Goal: Task Accomplishment & Management: Manage account settings

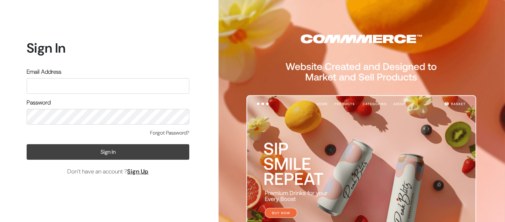
type input "pharmacy.kirti@gmail.com"
click at [87, 154] on button "Sign In" at bounding box center [108, 152] width 163 height 16
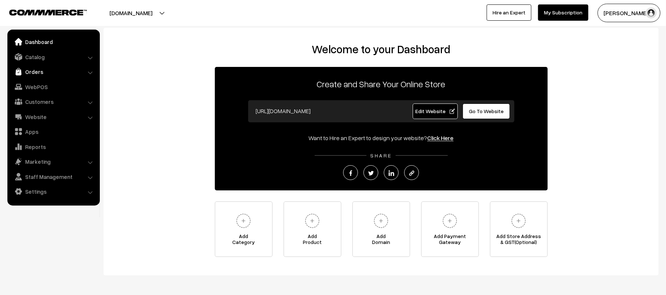
click at [27, 73] on link "Orders" at bounding box center [53, 71] width 88 height 13
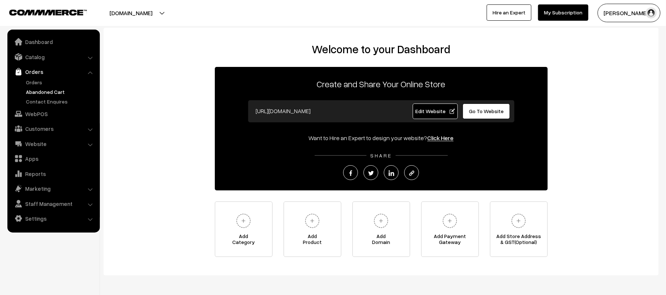
click at [31, 88] on link "Abandoned Cart" at bounding box center [60, 92] width 73 height 8
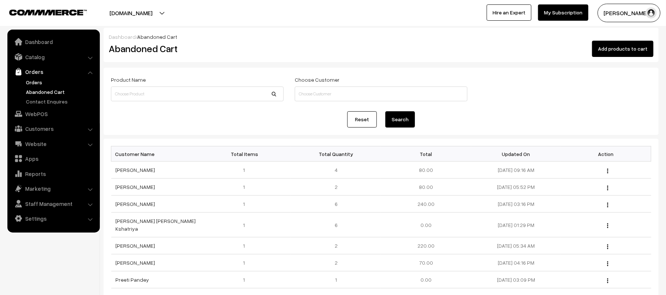
click at [33, 83] on link "Orders" at bounding box center [60, 82] width 73 height 8
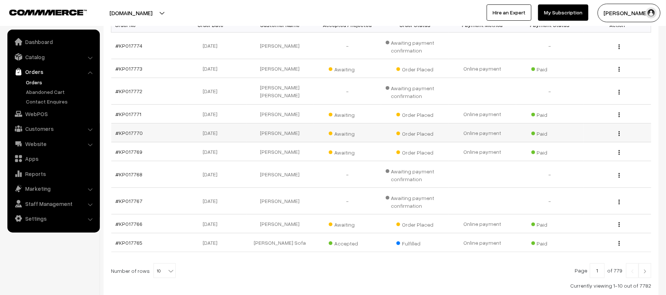
scroll to position [185, 0]
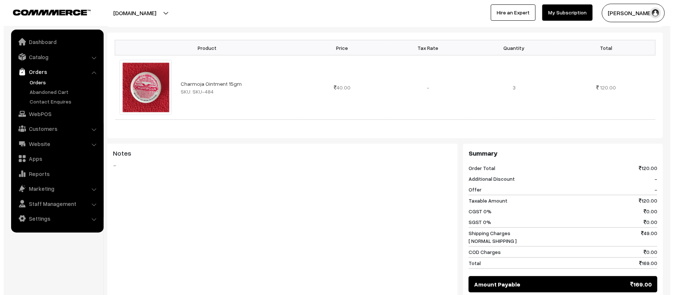
scroll to position [246, 0]
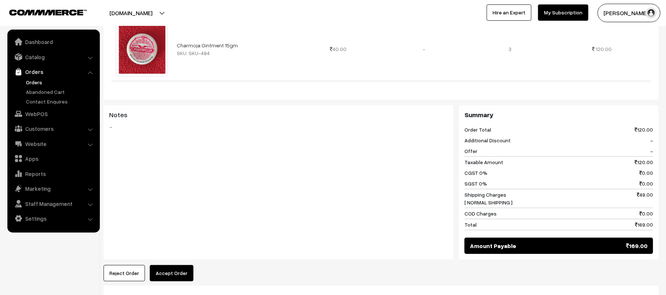
click at [170, 265] on button "Accept Order" at bounding box center [172, 273] width 44 height 16
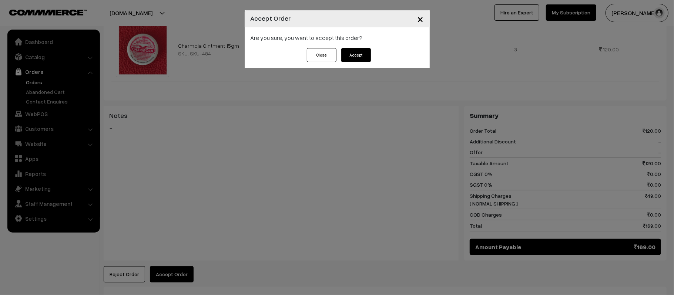
click at [357, 55] on button "Accept" at bounding box center [356, 55] width 30 height 14
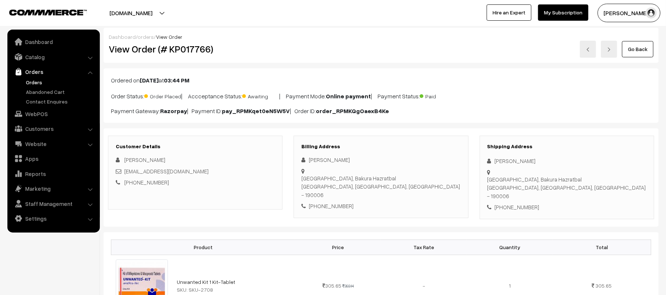
click at [319, 42] on div "Go Back" at bounding box center [474, 49] width 360 height 17
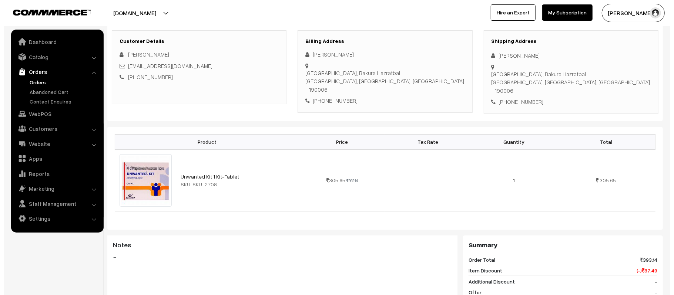
scroll to position [320, 0]
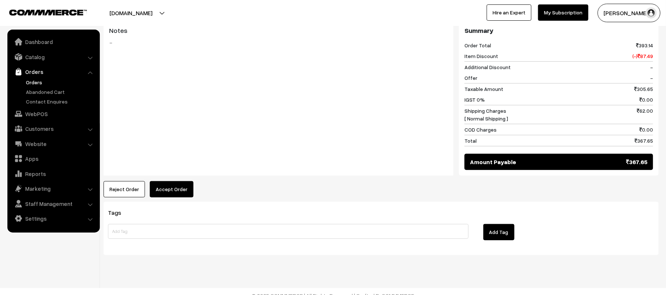
click at [186, 183] on button "Accept Order" at bounding box center [172, 189] width 44 height 16
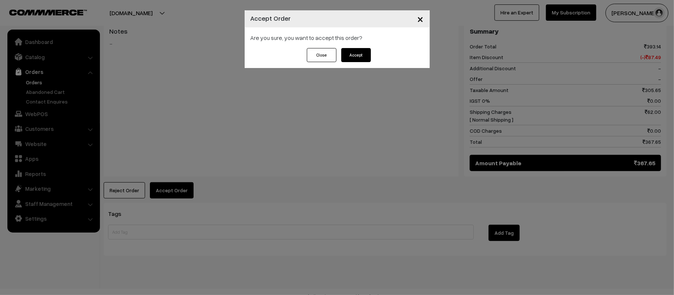
click at [358, 48] on button "Accept" at bounding box center [356, 55] width 30 height 14
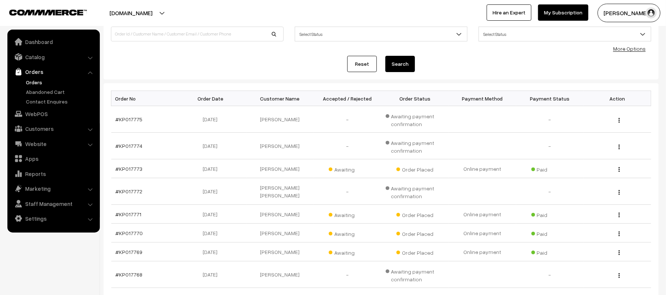
scroll to position [37, 0]
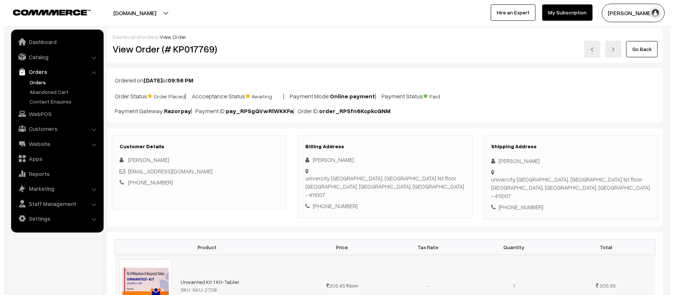
scroll to position [320, 0]
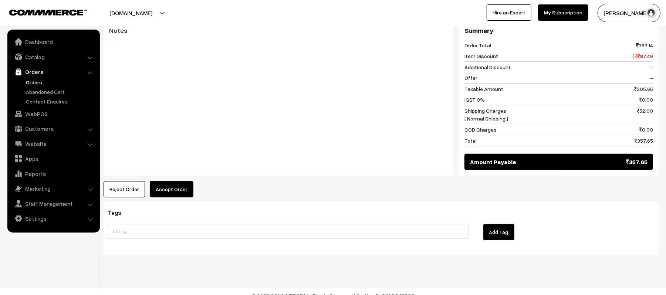
click at [161, 182] on button "Accept Order" at bounding box center [172, 189] width 44 height 16
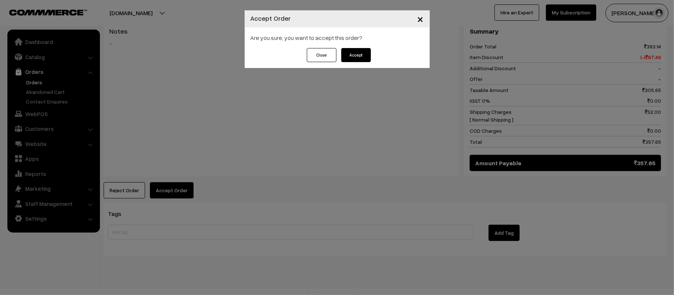
click at [355, 44] on div "Are you sure, you want to accept this order?" at bounding box center [337, 37] width 185 height 21
click at [355, 54] on button "Accept" at bounding box center [356, 55] width 30 height 14
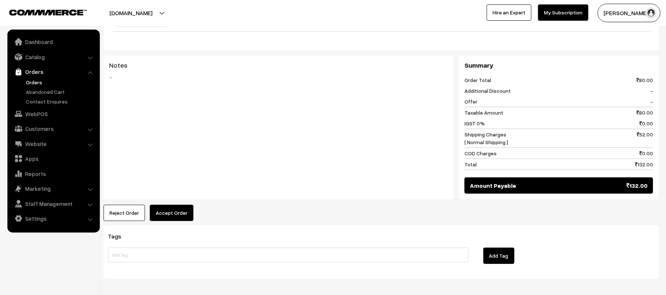
click at [179, 205] on button "Accept Order" at bounding box center [172, 213] width 44 height 16
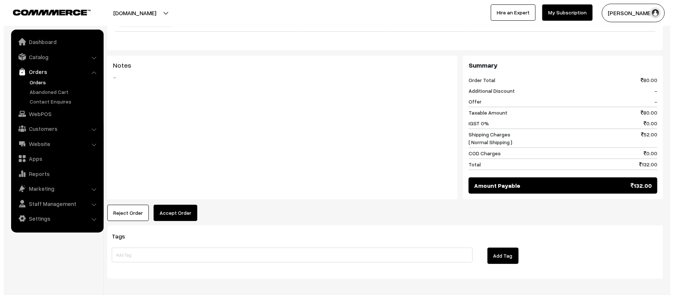
scroll to position [294, 0]
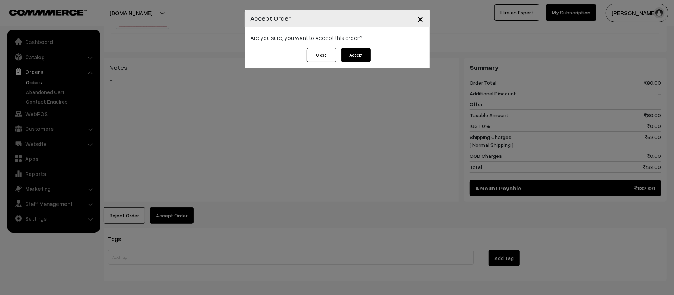
click at [359, 58] on button "Accept" at bounding box center [356, 55] width 30 height 14
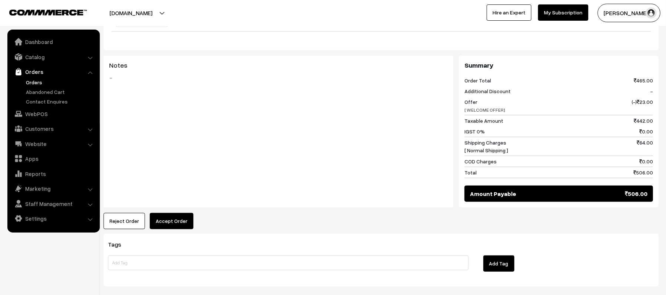
click at [179, 217] on button "Accept Order" at bounding box center [172, 221] width 44 height 16
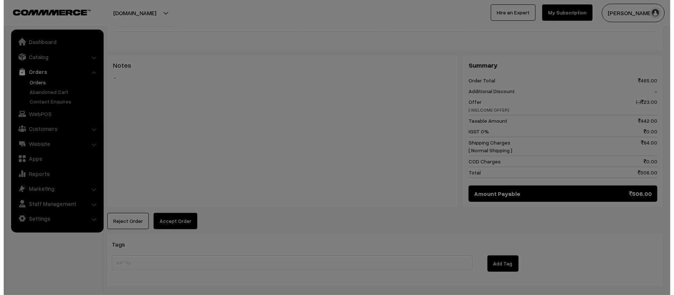
scroll to position [287, 0]
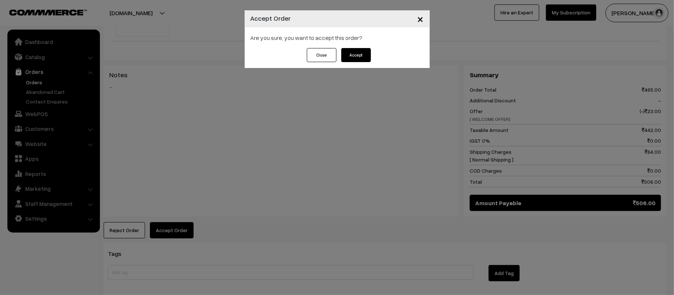
click at [354, 54] on button "Accept" at bounding box center [356, 55] width 30 height 14
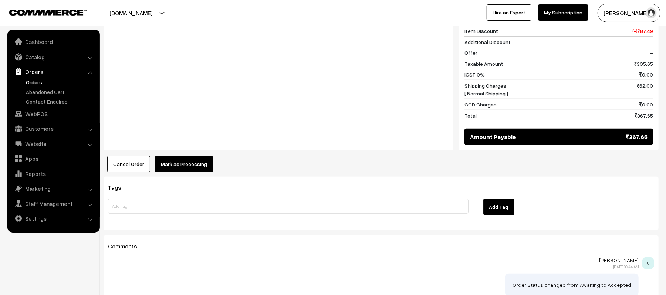
click at [182, 158] on button "Mark as Processing" at bounding box center [184, 164] width 58 height 16
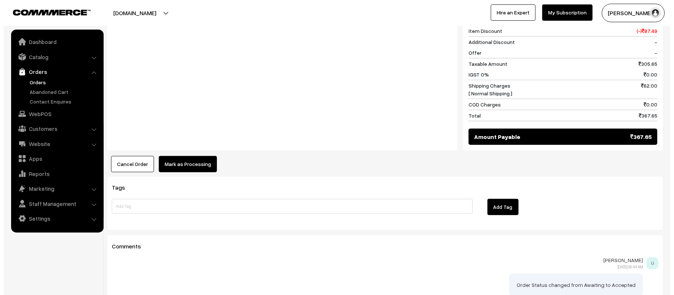
scroll to position [346, 0]
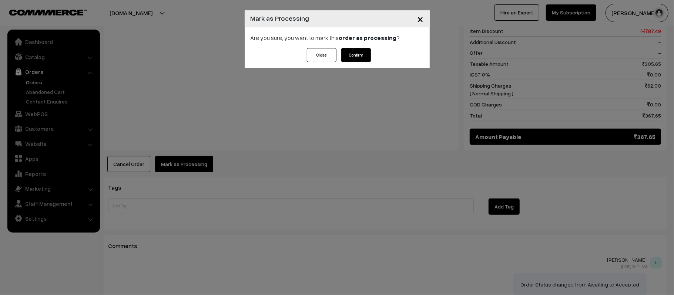
click at [349, 52] on button "Confirm" at bounding box center [356, 55] width 30 height 14
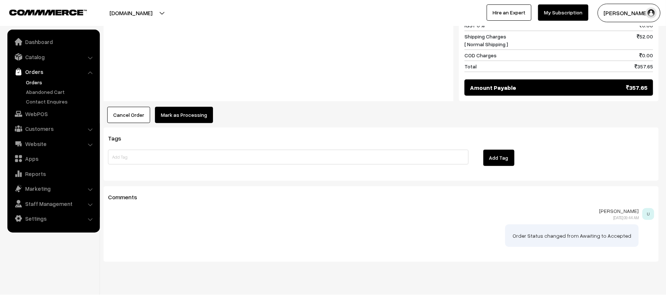
click at [185, 107] on button "Mark as Processing" at bounding box center [184, 115] width 58 height 16
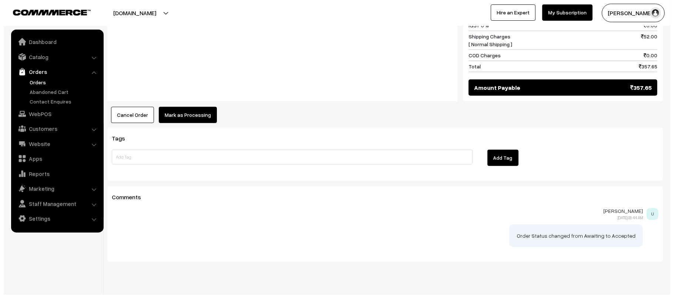
scroll to position [396, 0]
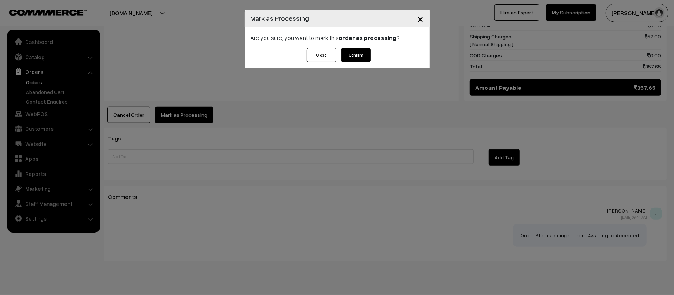
click at [352, 53] on button "Confirm" at bounding box center [356, 55] width 30 height 14
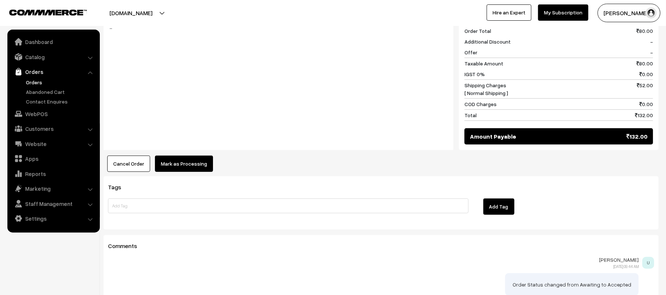
click at [179, 156] on button "Mark as Processing" at bounding box center [184, 164] width 58 height 16
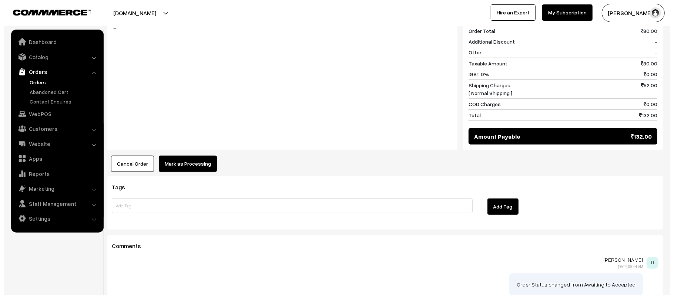
scroll to position [344, 0]
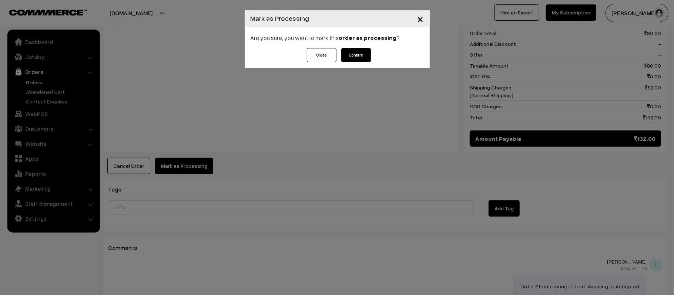
click at [365, 55] on button "Confirm" at bounding box center [356, 55] width 30 height 14
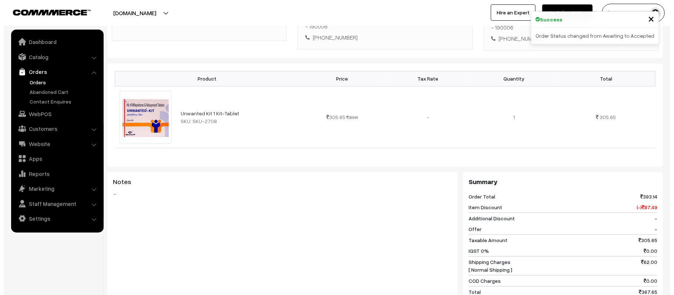
scroll to position [246, 0]
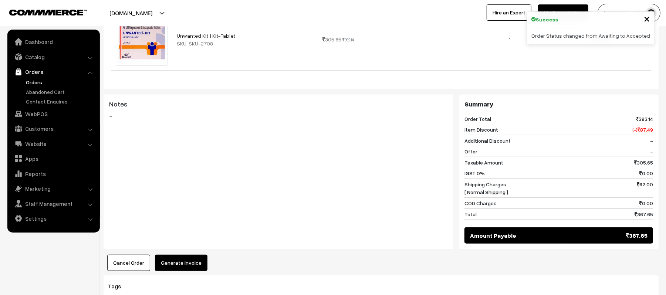
click at [171, 256] on button "Generate Invoice" at bounding box center [181, 263] width 53 height 16
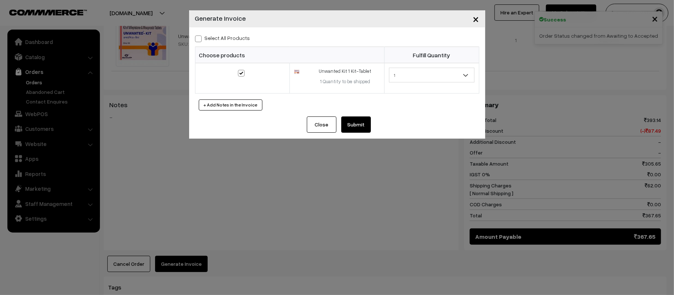
click at [353, 124] on button "Submit" at bounding box center [356, 125] width 30 height 16
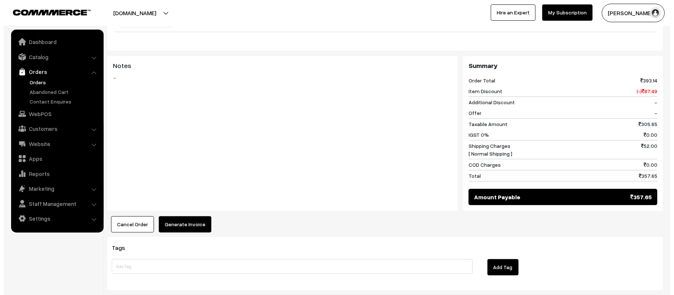
scroll to position [296, 0]
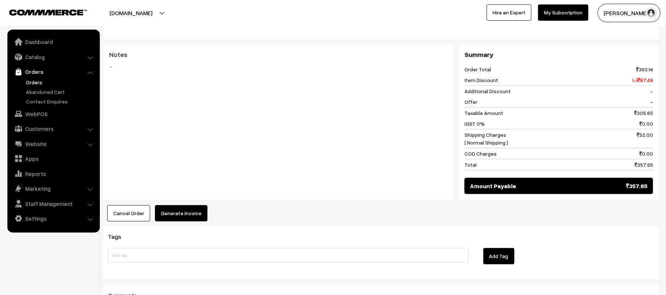
click at [171, 211] on button "Generate Invoice" at bounding box center [181, 213] width 53 height 16
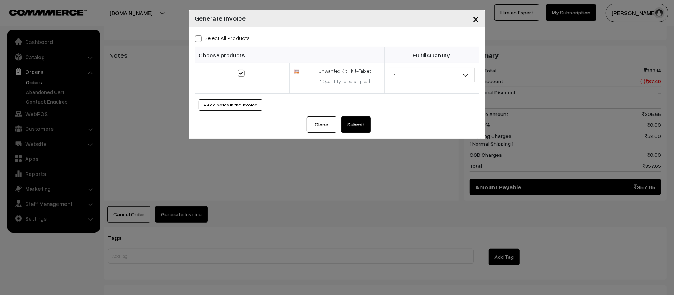
click at [353, 127] on button "Submit" at bounding box center [356, 125] width 30 height 16
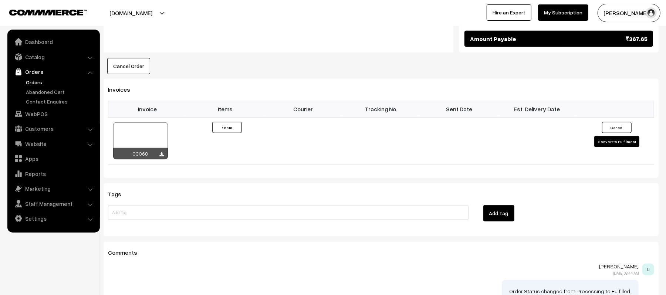
scroll to position [444, 0]
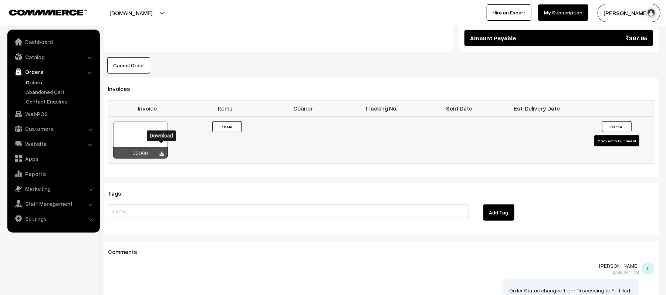
click at [162, 152] on icon at bounding box center [162, 154] width 4 height 5
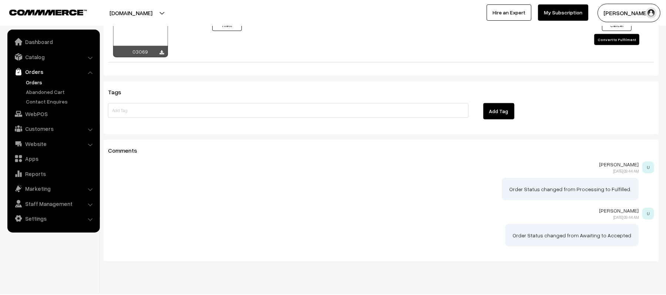
scroll to position [552, 0]
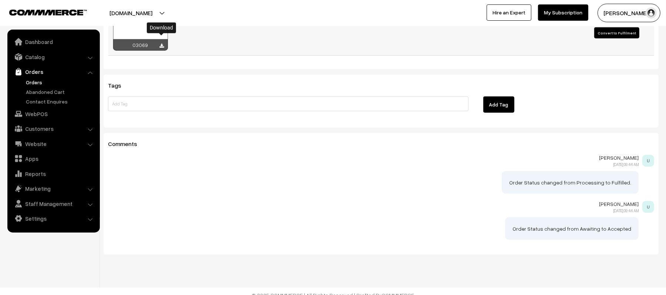
click at [161, 44] on icon at bounding box center [162, 46] width 4 height 5
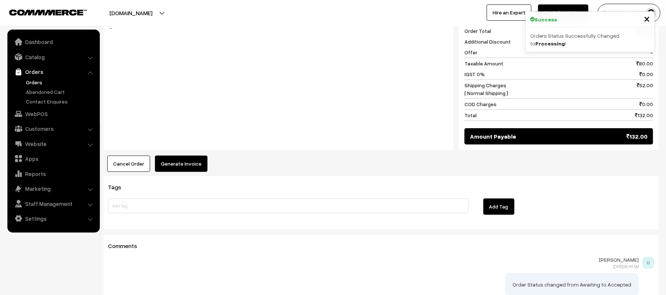
click at [178, 140] on div "Product Price Tax Rate Quantity Total Charmoja Ointment 15gm SKU: SKU-484 40.00" at bounding box center [381, 33] width 555 height 277
click at [181, 156] on button "Generate Invoice" at bounding box center [181, 164] width 53 height 16
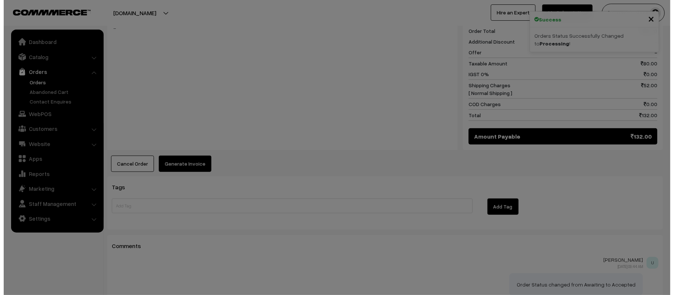
scroll to position [344, 0]
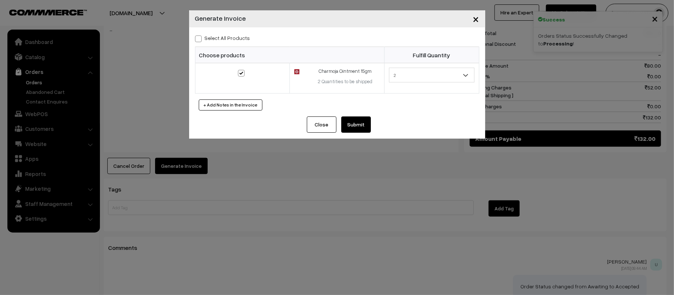
click at [350, 131] on button "Submit" at bounding box center [356, 125] width 30 height 16
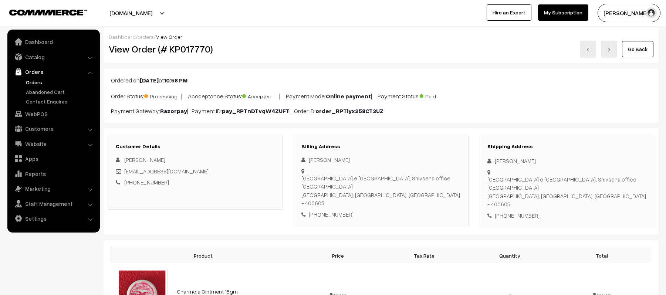
scroll to position [346, 0]
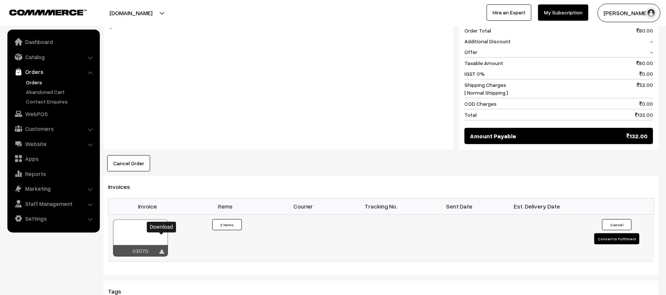
click at [162, 250] on icon at bounding box center [162, 252] width 4 height 5
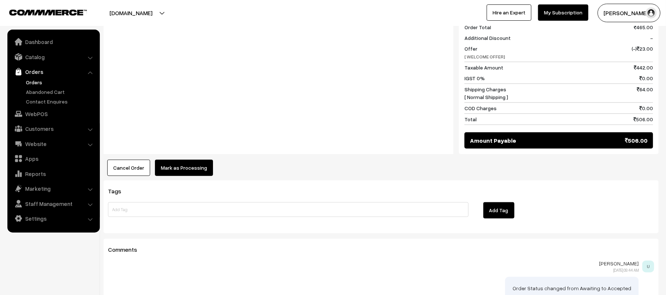
click at [171, 160] on button "Mark as Processing" at bounding box center [184, 168] width 58 height 16
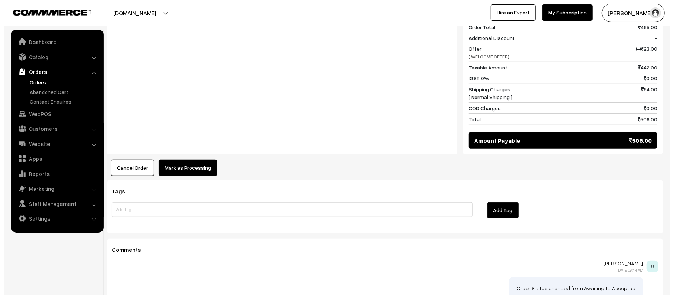
scroll to position [342, 0]
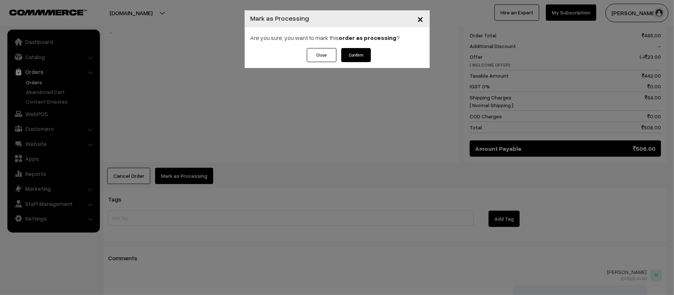
click at [357, 55] on button "Confirm" at bounding box center [356, 55] width 30 height 14
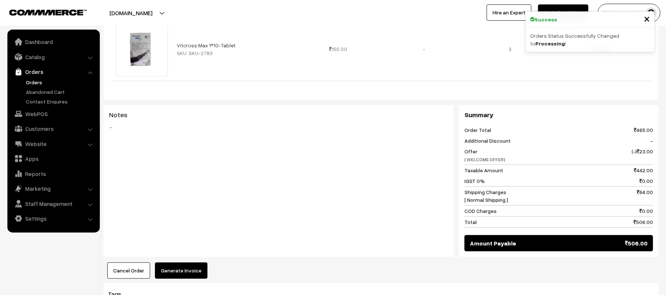
click at [186, 269] on button "Generate Invoice" at bounding box center [181, 271] width 53 height 16
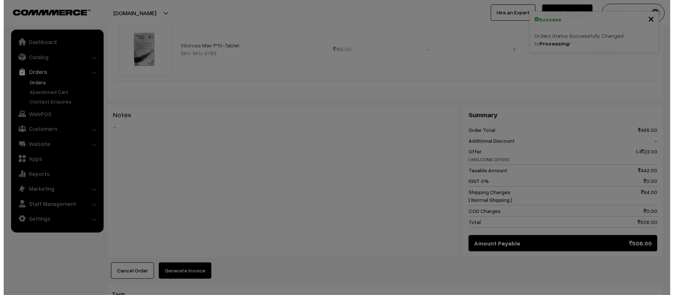
scroll to position [238, 0]
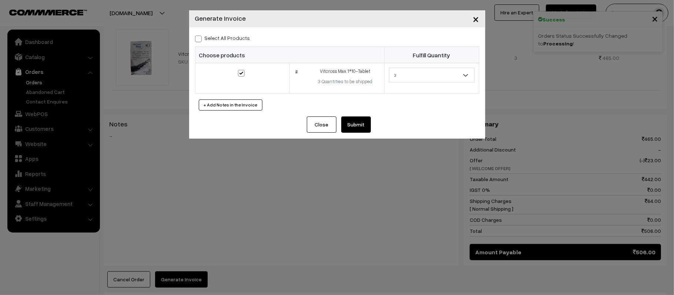
click at [357, 127] on button "Submit" at bounding box center [356, 125] width 30 height 16
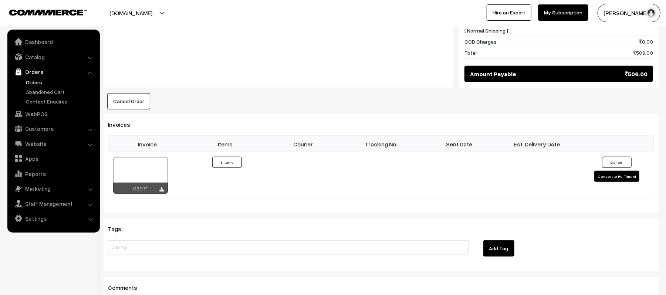
scroll to position [440, 0]
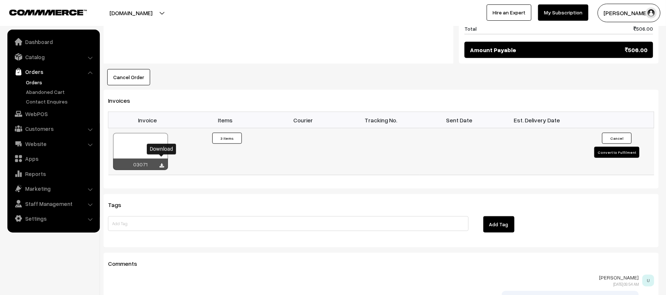
click at [160, 164] on icon at bounding box center [162, 166] width 4 height 5
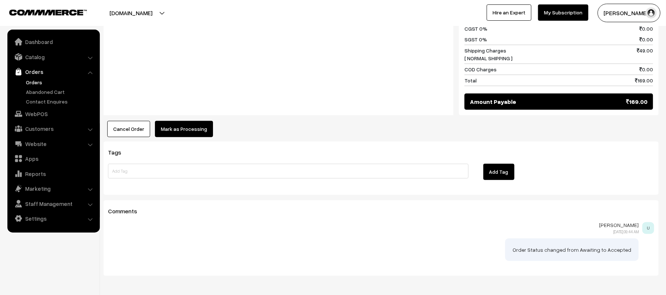
click at [181, 128] on button "Mark as Processing" at bounding box center [184, 129] width 58 height 16
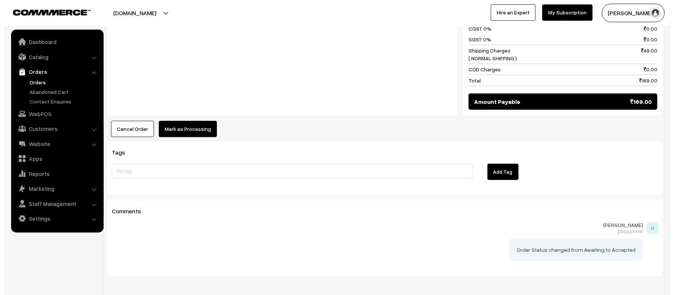
scroll to position [391, 0]
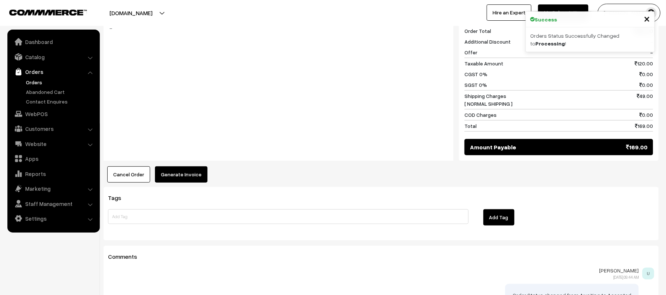
click at [182, 166] on button "Generate Invoice" at bounding box center [181, 174] width 53 height 16
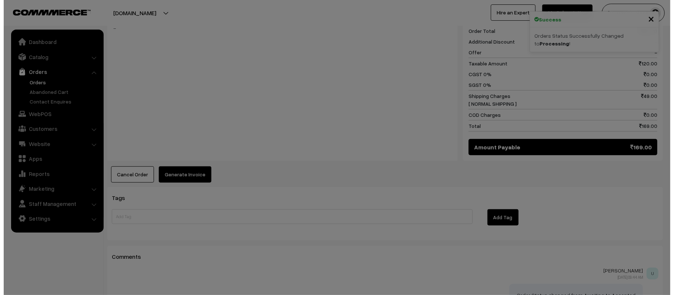
scroll to position [346, 0]
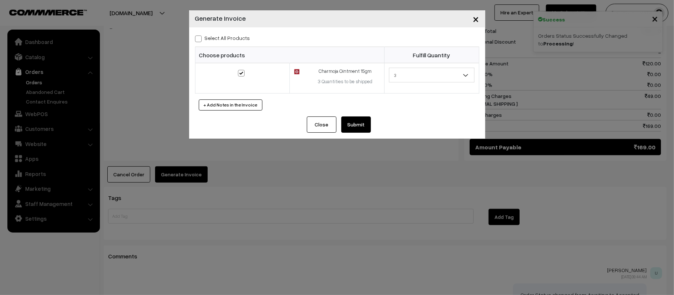
click at [357, 130] on button "Submit" at bounding box center [356, 125] width 30 height 16
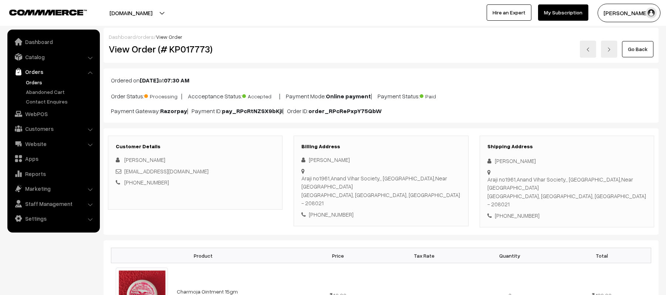
scroll to position [345, 0]
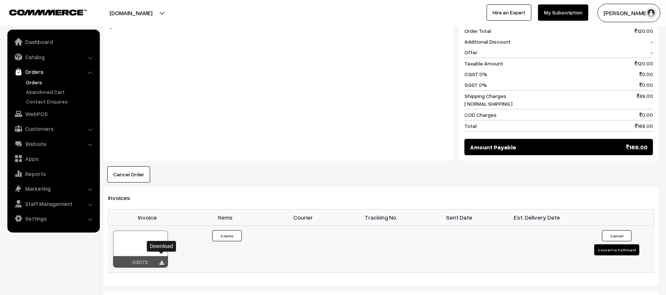
click at [161, 261] on icon at bounding box center [162, 263] width 4 height 5
click at [181, 81] on div "Notes -" at bounding box center [279, 84] width 350 height 155
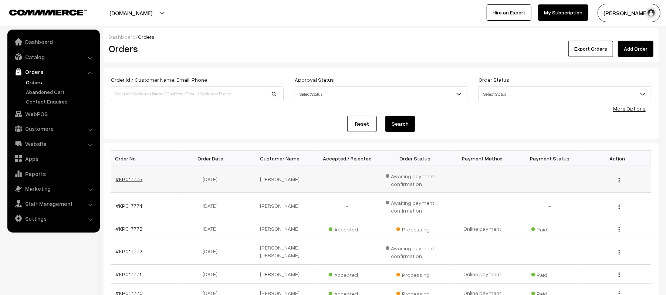
click at [124, 181] on link "#KP017775" at bounding box center [129, 179] width 27 height 6
click at [136, 206] on link "#KP017774" at bounding box center [129, 206] width 27 height 6
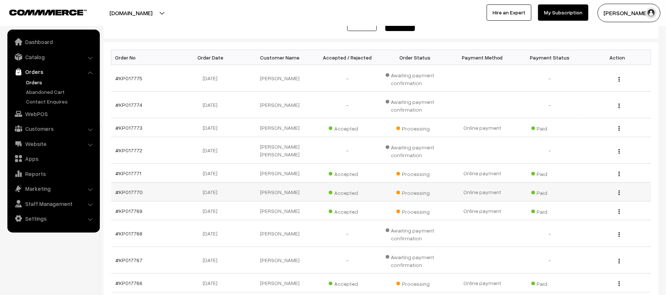
scroll to position [94, 0]
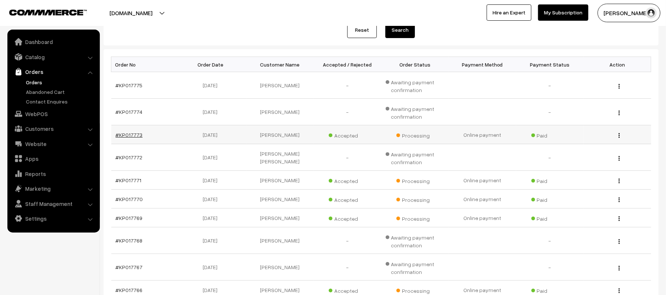
click at [122, 135] on link "#KP017773" at bounding box center [129, 135] width 27 height 6
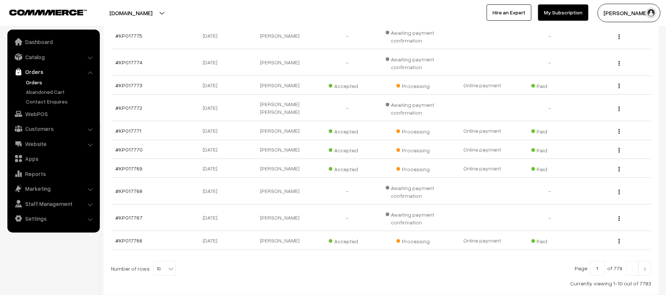
click at [641, 271] on link at bounding box center [645, 268] width 13 height 15
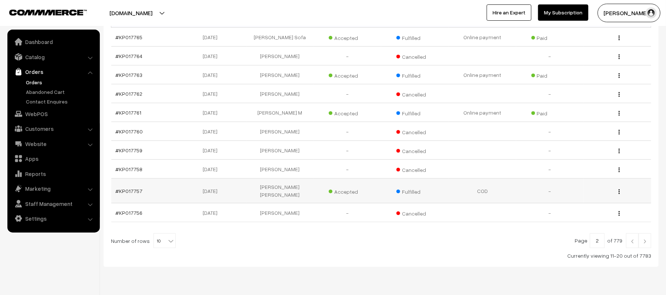
scroll to position [154, 0]
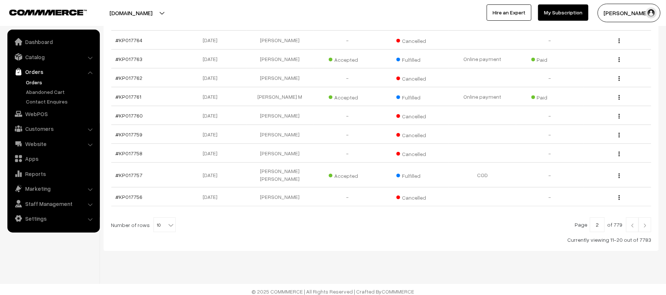
click at [647, 223] on img at bounding box center [645, 225] width 7 height 4
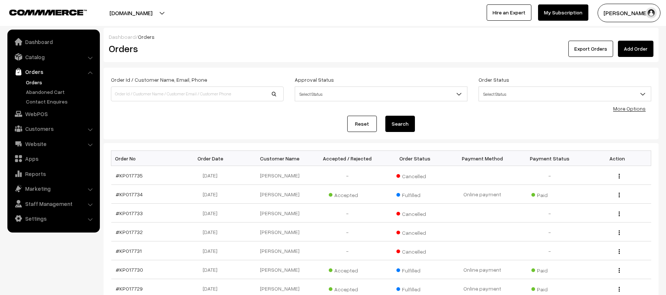
scroll to position [154, 0]
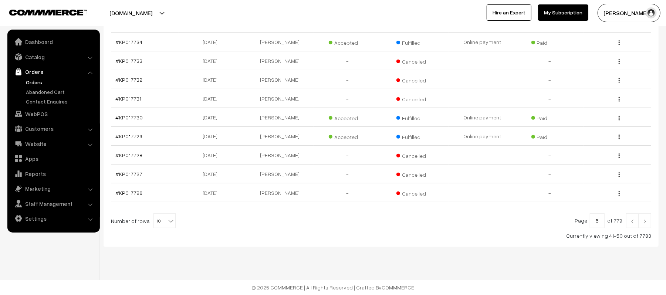
click at [647, 219] on img at bounding box center [645, 221] width 7 height 4
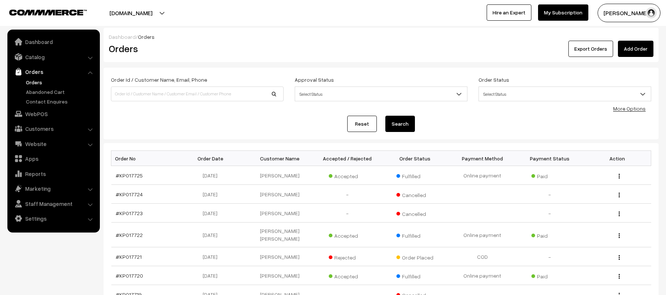
scroll to position [154, 0]
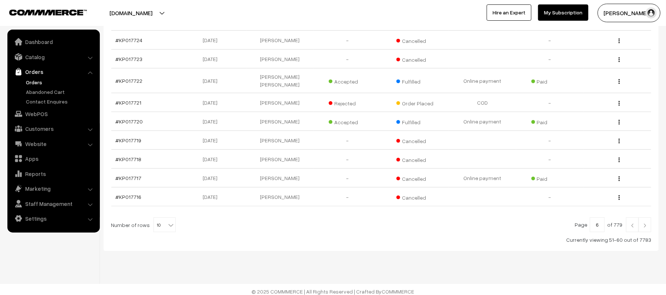
click at [647, 223] on img at bounding box center [645, 225] width 7 height 4
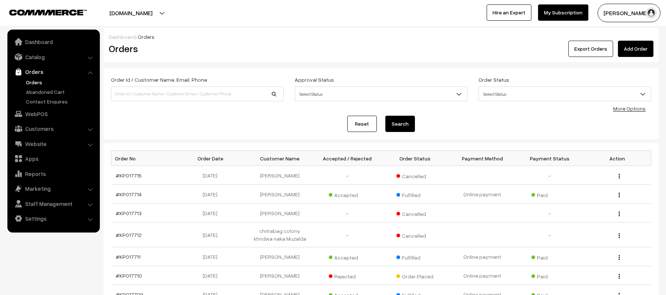
scroll to position [160, 0]
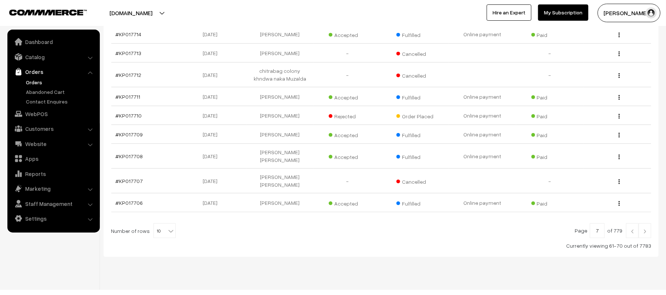
click at [647, 229] on img at bounding box center [645, 231] width 7 height 4
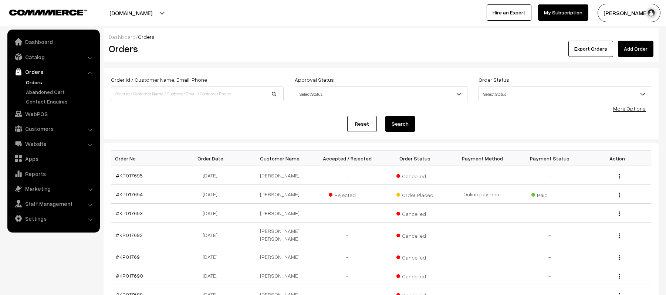
scroll to position [154, 0]
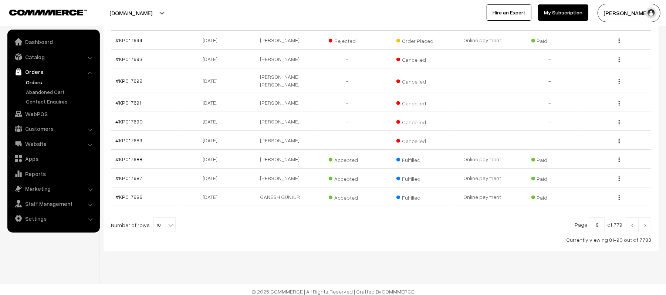
click at [647, 218] on link at bounding box center [645, 225] width 13 height 15
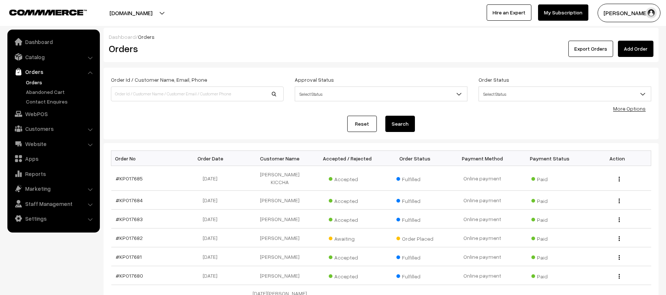
scroll to position [154, 0]
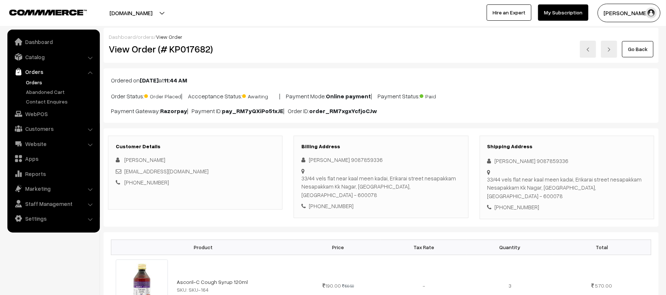
click at [524, 203] on div "+91 9087859336" at bounding box center [567, 207] width 159 height 9
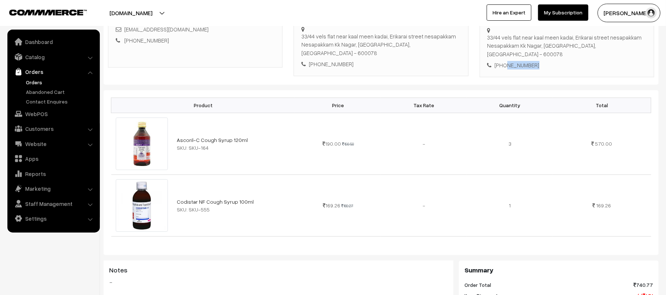
scroll to position [197, 0]
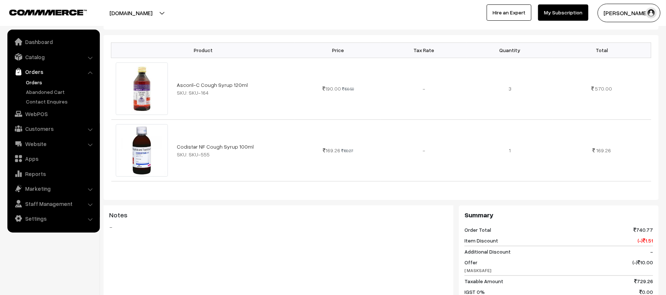
copy div "9087859336"
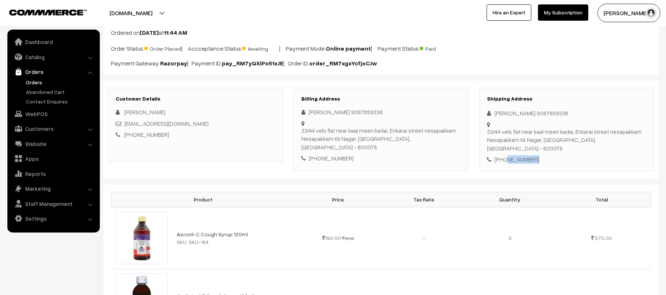
scroll to position [0, 0]
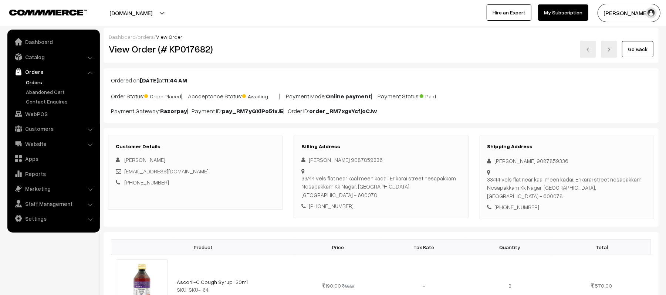
click at [218, 190] on div "Customer Details Sathish Kumar D sasi345616@gmail.com +1 9445247464" at bounding box center [195, 173] width 175 height 74
click at [518, 203] on div "+91 9087859336" at bounding box center [567, 207] width 159 height 9
copy div "9087859336"
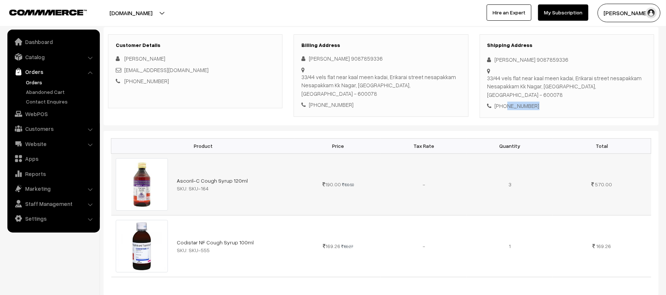
scroll to position [98, 0]
